Goal: Complete application form

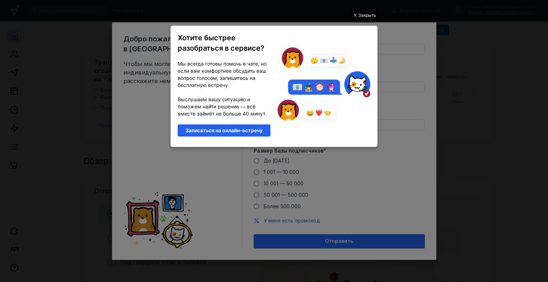
click at [368, 16] on div "Закрыть" at bounding box center [367, 15] width 18 height 8
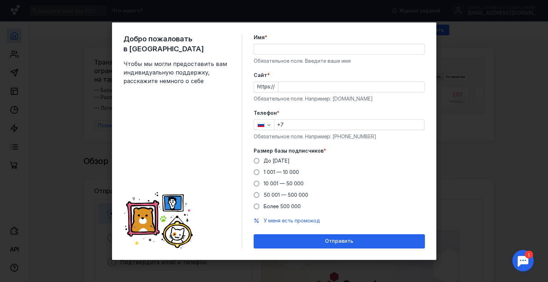
click at [353, 52] on input "Имя *" at bounding box center [339, 49] width 171 height 10
type input "[PERSON_NAME]"
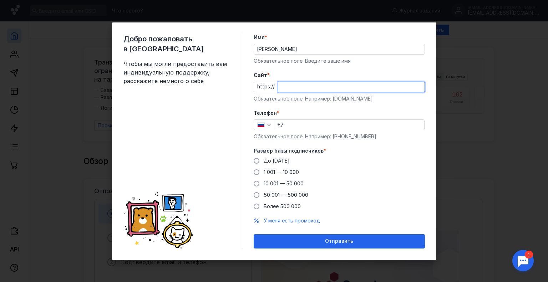
click at [343, 92] on input "Cайт *" at bounding box center [351, 87] width 146 height 10
type input "ф"
type input "[DOMAIN_NAME]"
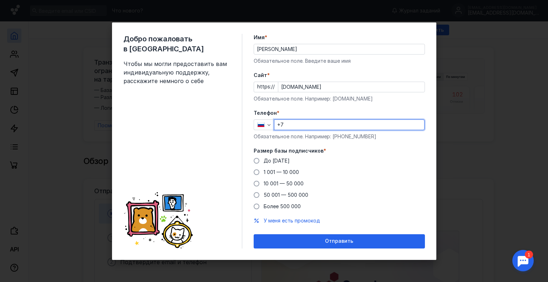
click at [327, 124] on input "+7" at bounding box center [350, 125] width 150 height 10
type input "[PHONE_NUMBER]"
click at [258, 161] on span at bounding box center [257, 161] width 6 height 6
click at [0, 0] on input "До [DATE]" at bounding box center [0, 0] width 0 height 0
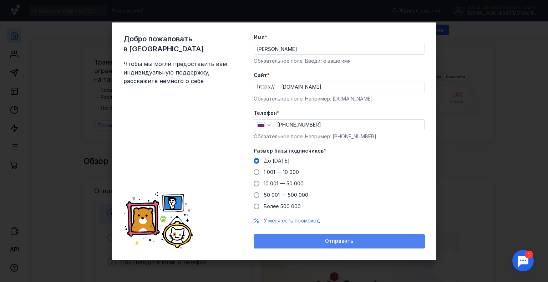
click at [308, 245] on div "Отправить" at bounding box center [339, 242] width 171 height 14
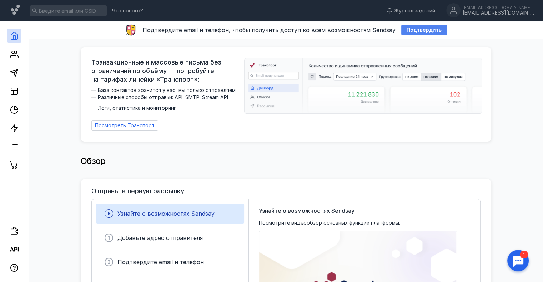
click at [417, 29] on span "Подтвердить" at bounding box center [424, 30] width 35 height 6
